Goal: Information Seeking & Learning: Learn about a topic

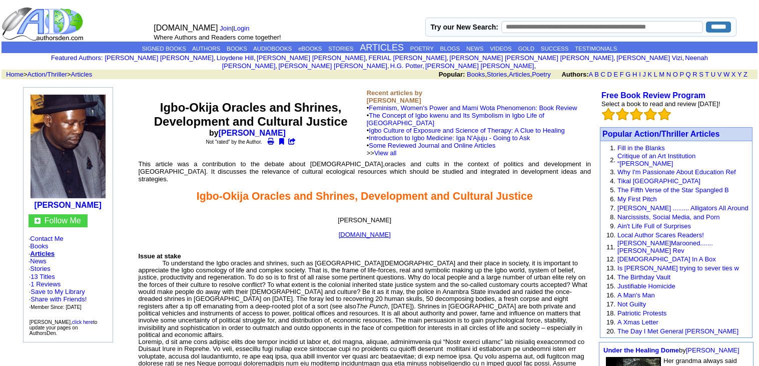
scroll to position [485, 0]
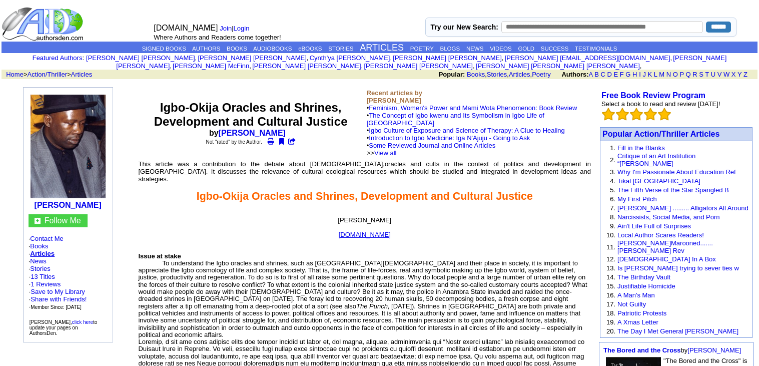
scroll to position [485, 0]
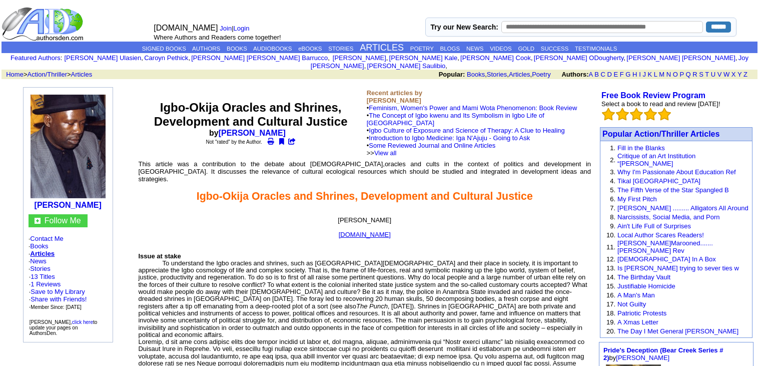
scroll to position [485, 0]
